Goal: Task Accomplishment & Management: Manage account settings

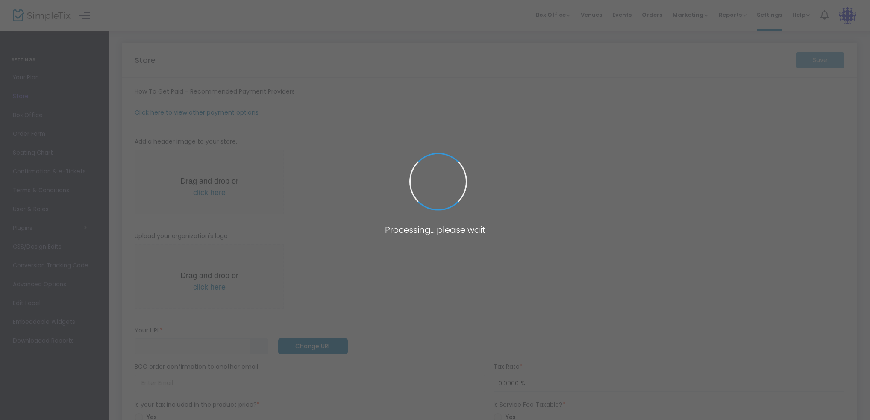
type input "[URL]"
type input "[EMAIL_ADDRESS][DOMAIN_NAME]"
type input "7.0000 %"
radio input "true"
type input "Command Decisions Wargames Center"
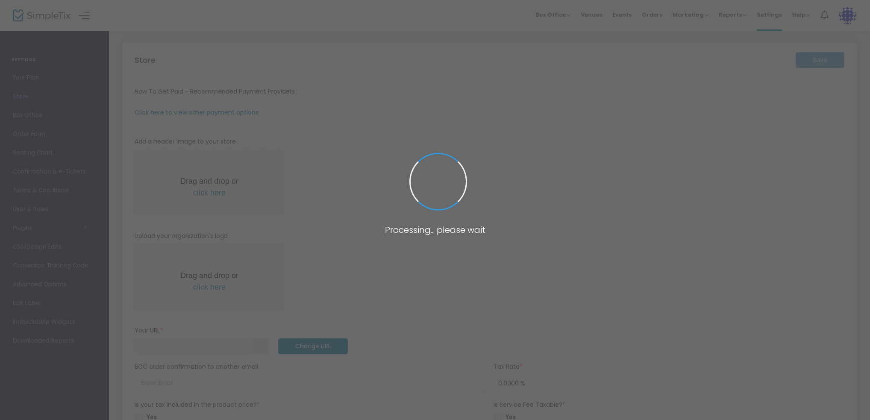
type input "[PHONE_NUMBER]"
type input "[DOMAIN_NAME][URL]"
type input "(UTC-05:00) Eastern Time ([GEOGRAPHIC_DATA] & [GEOGRAPHIC_DATA])"
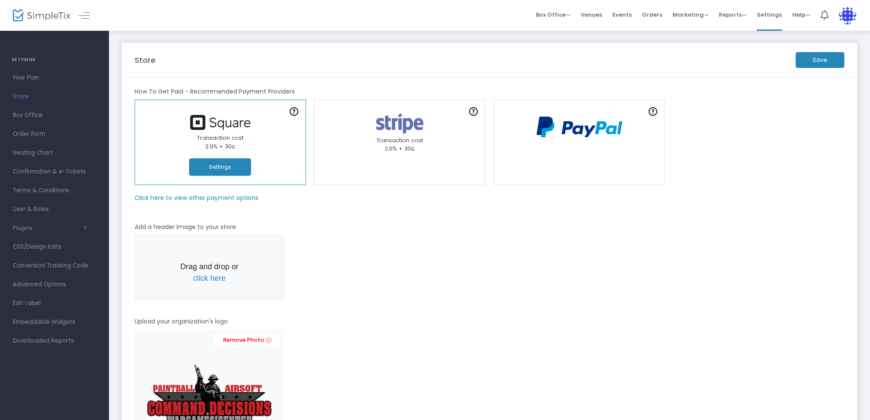
click at [43, 15] on img at bounding box center [42, 15] width 58 height 12
